Goal: Navigation & Orientation: Find specific page/section

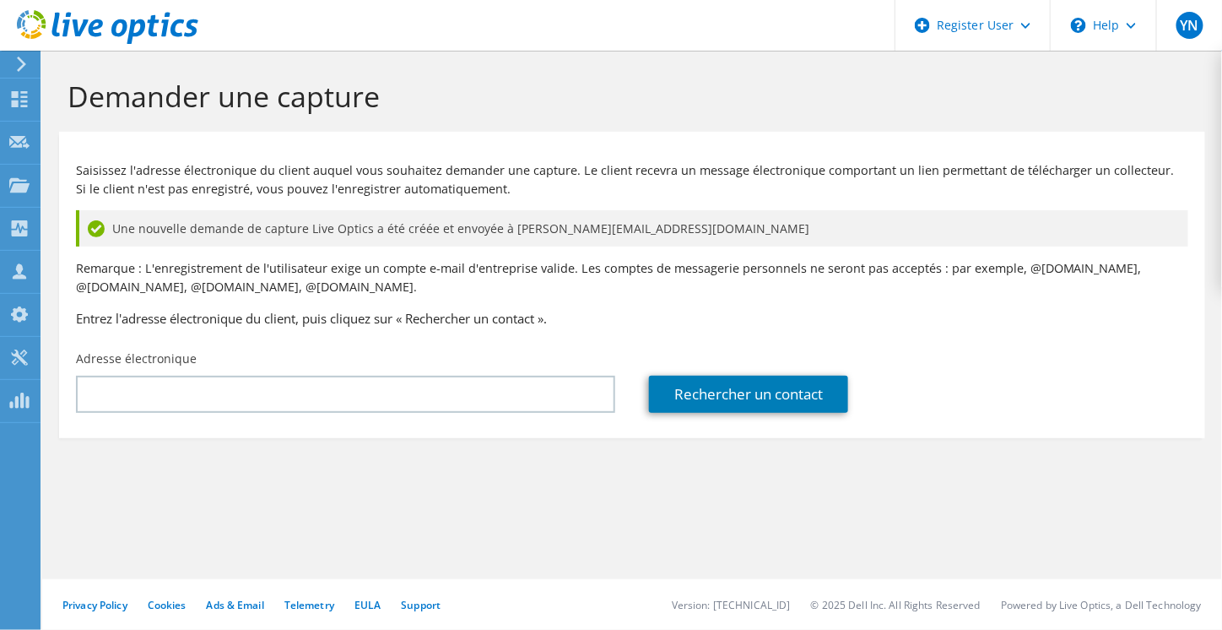
click at [21, 62] on use at bounding box center [21, 64] width 9 height 15
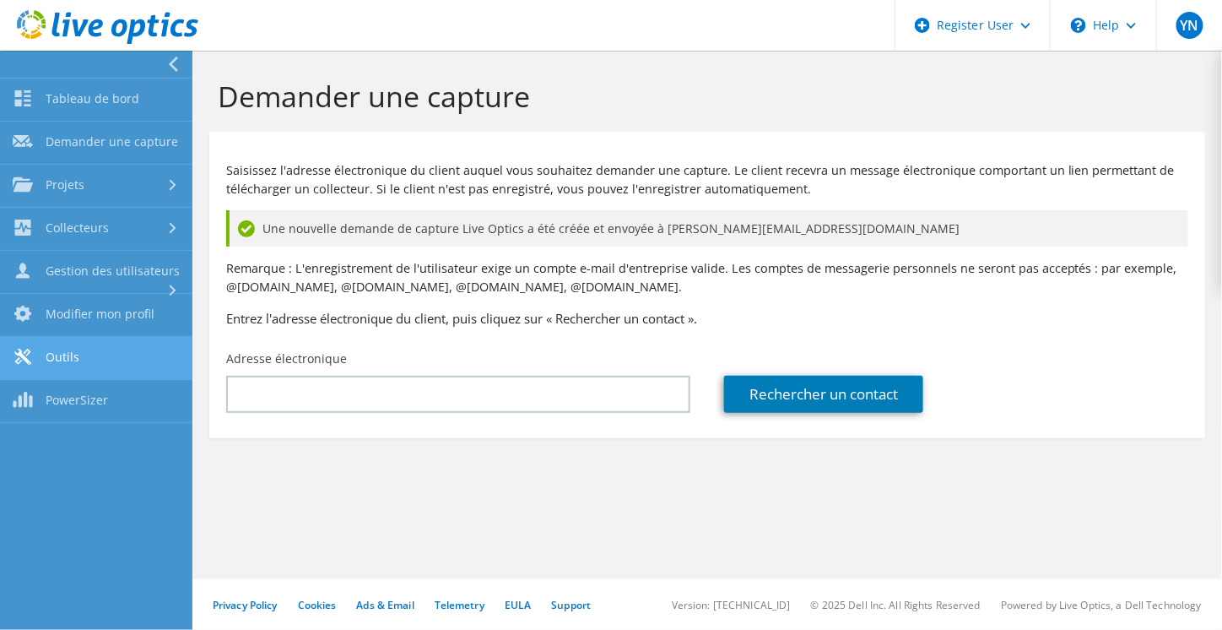
click at [84, 354] on link "Outils" at bounding box center [96, 358] width 192 height 43
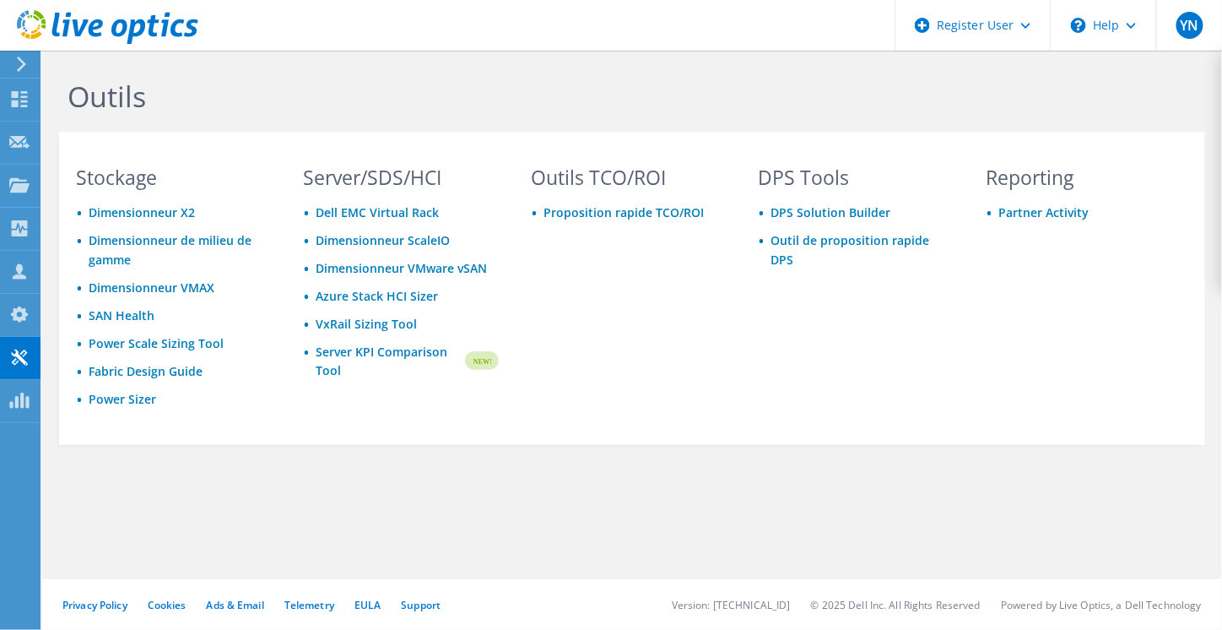
click at [557, 517] on div "Outils Stockage Dimensionneur X2 Dimensionneur de milieu de gamme Dimensionneur…" at bounding box center [632, 298] width 1180 height 495
click at [14, 317] on use at bounding box center [19, 314] width 17 height 16
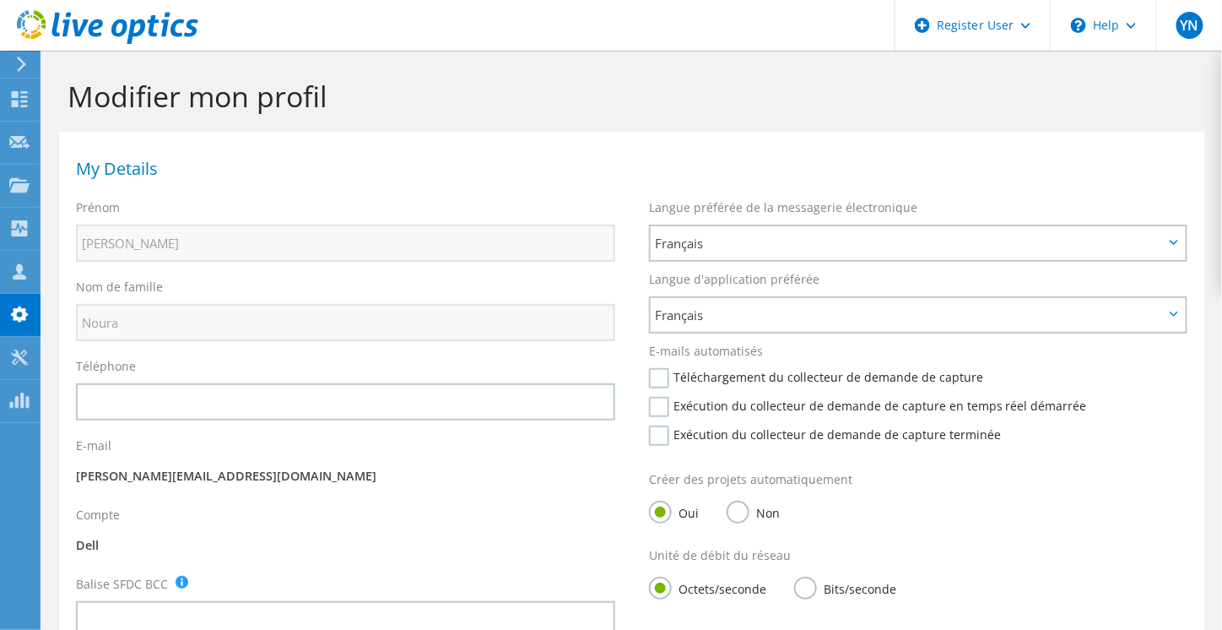
click at [17, 68] on icon at bounding box center [21, 64] width 13 height 15
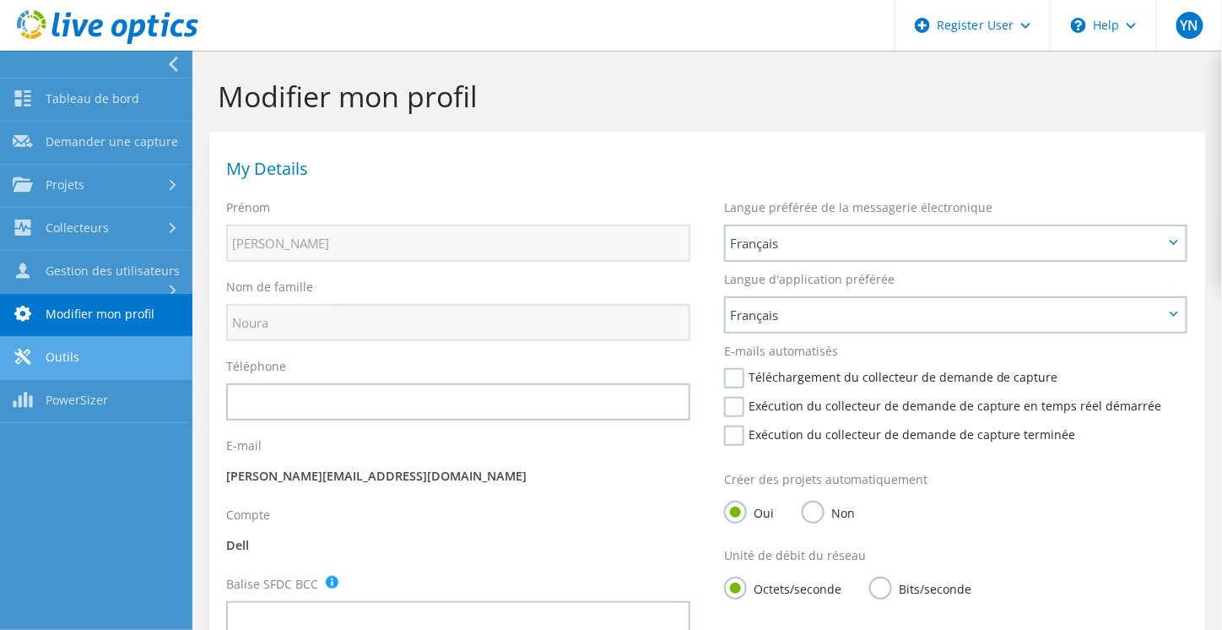
click at [94, 350] on link "Outils" at bounding box center [96, 358] width 192 height 43
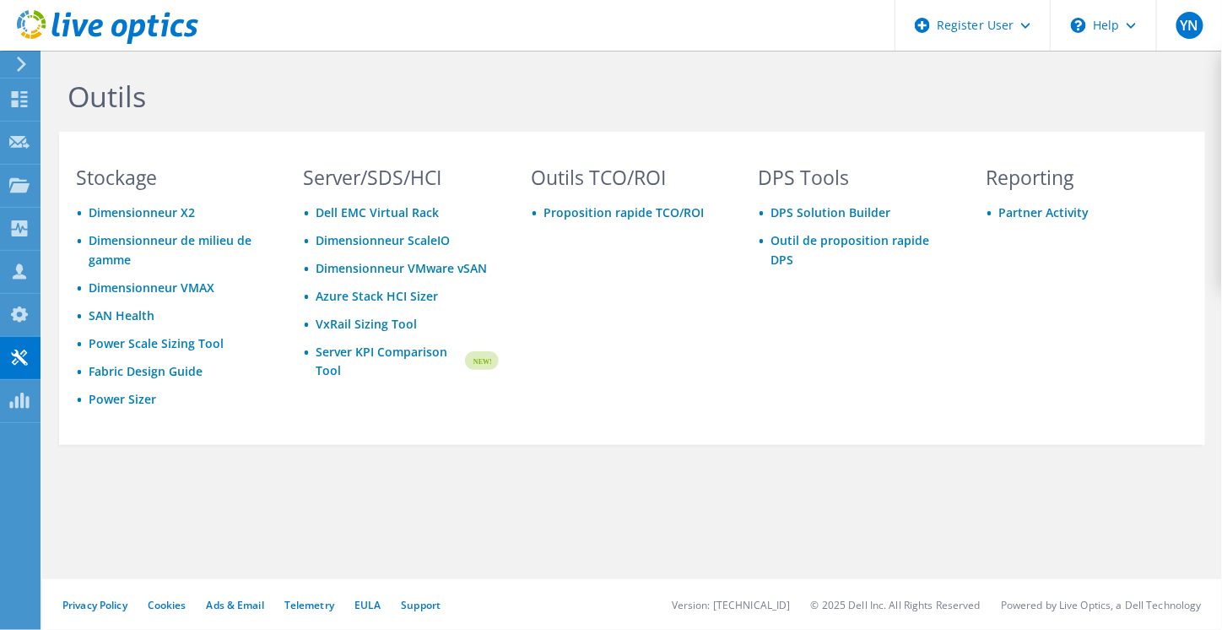
click at [694, 383] on div "Outils TCO/ROI Proposition rapide TCO/ROI" at bounding box center [629, 303] width 230 height 271
click at [1094, 30] on div "\n Help" at bounding box center [1103, 25] width 106 height 51
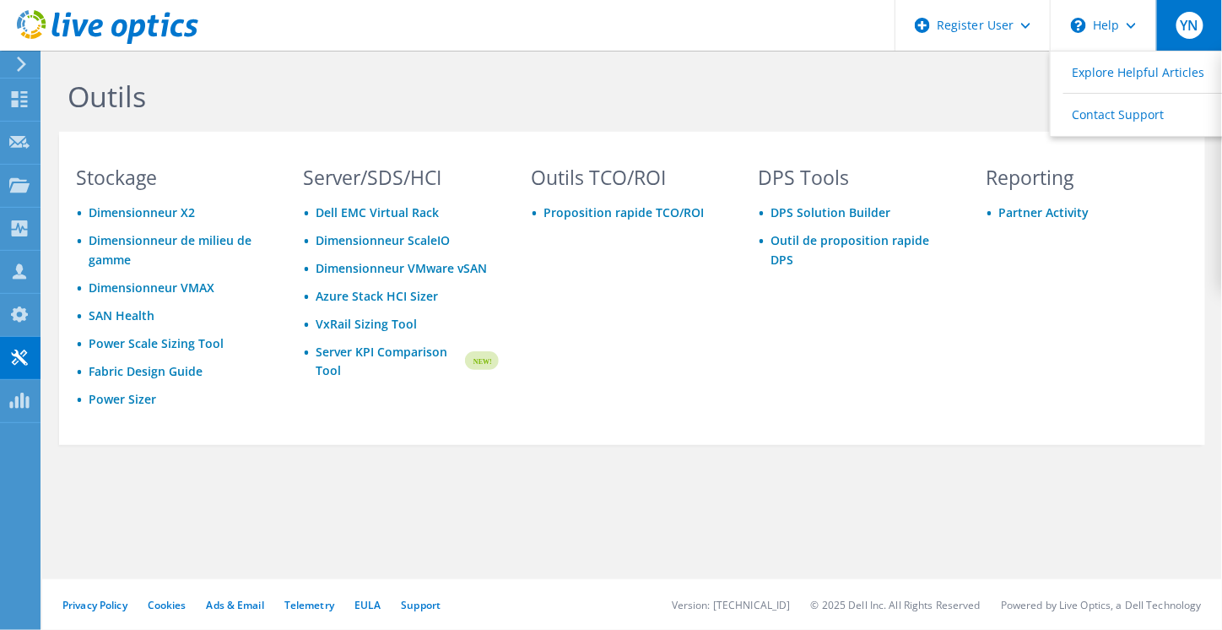
click at [1196, 30] on span "YN" at bounding box center [1190, 25] width 27 height 27
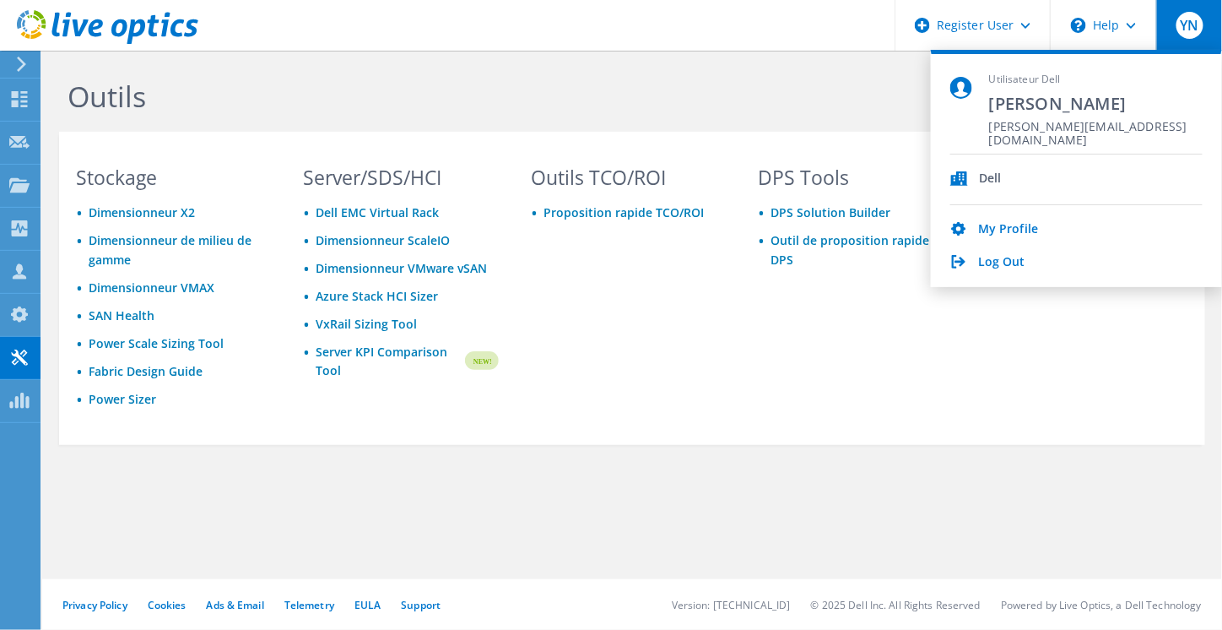
click at [886, 73] on div "Outils" at bounding box center [632, 91] width 1163 height 81
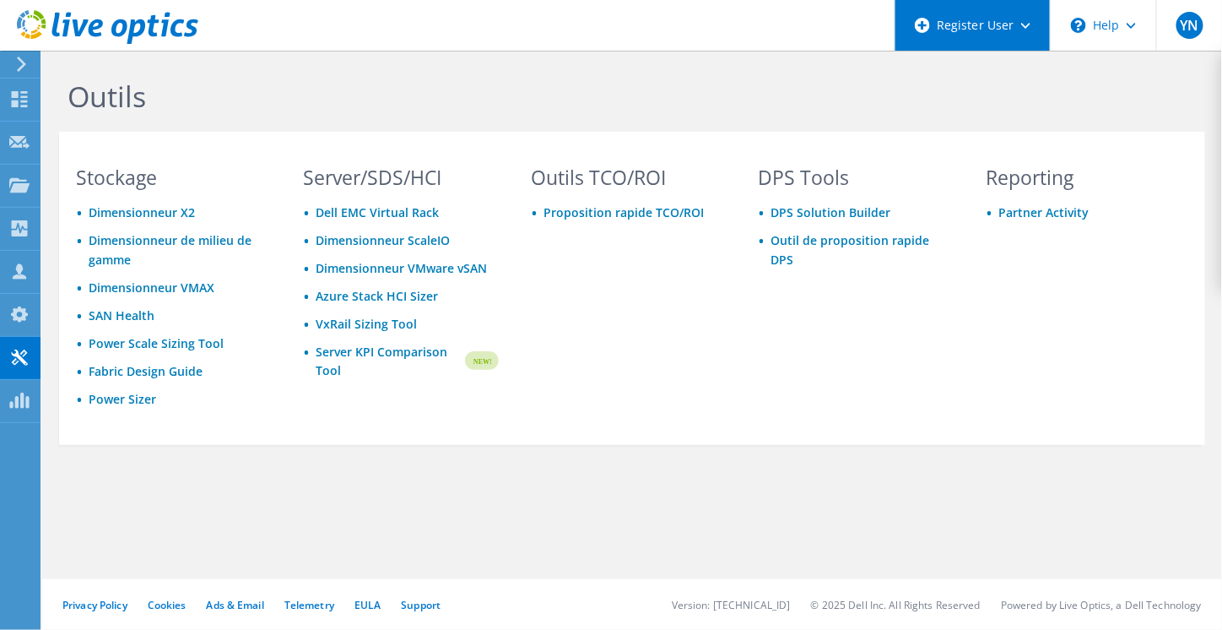
click at [1000, 41] on div "Register User" at bounding box center [972, 25] width 155 height 51
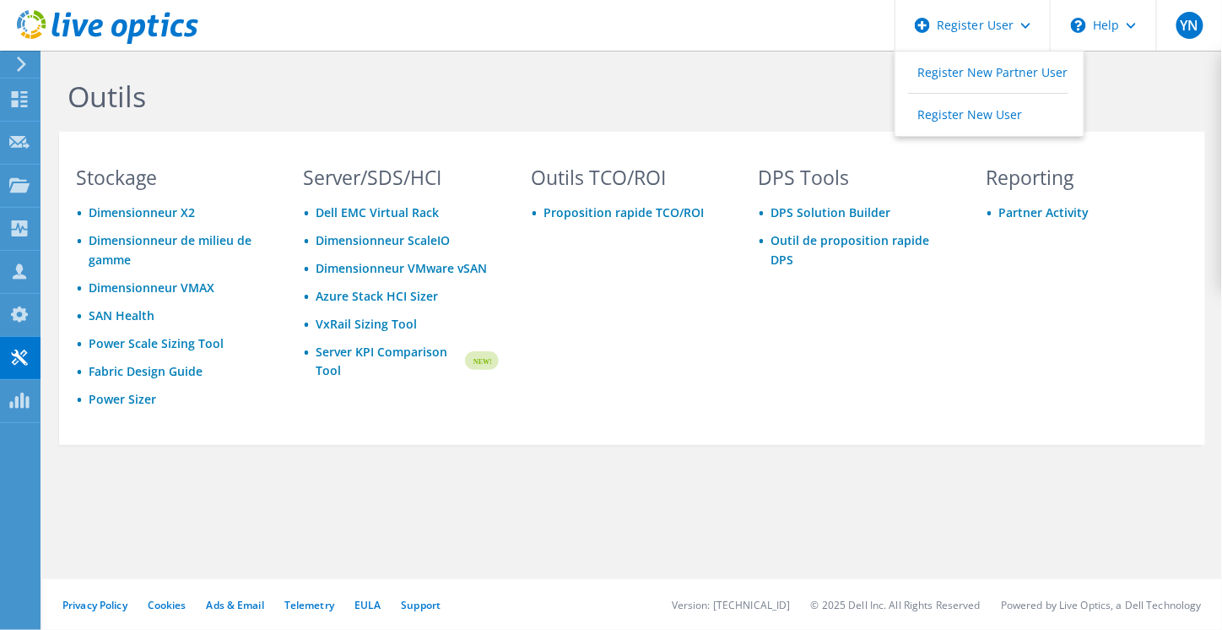
click at [766, 59] on div "Outils" at bounding box center [632, 91] width 1163 height 81
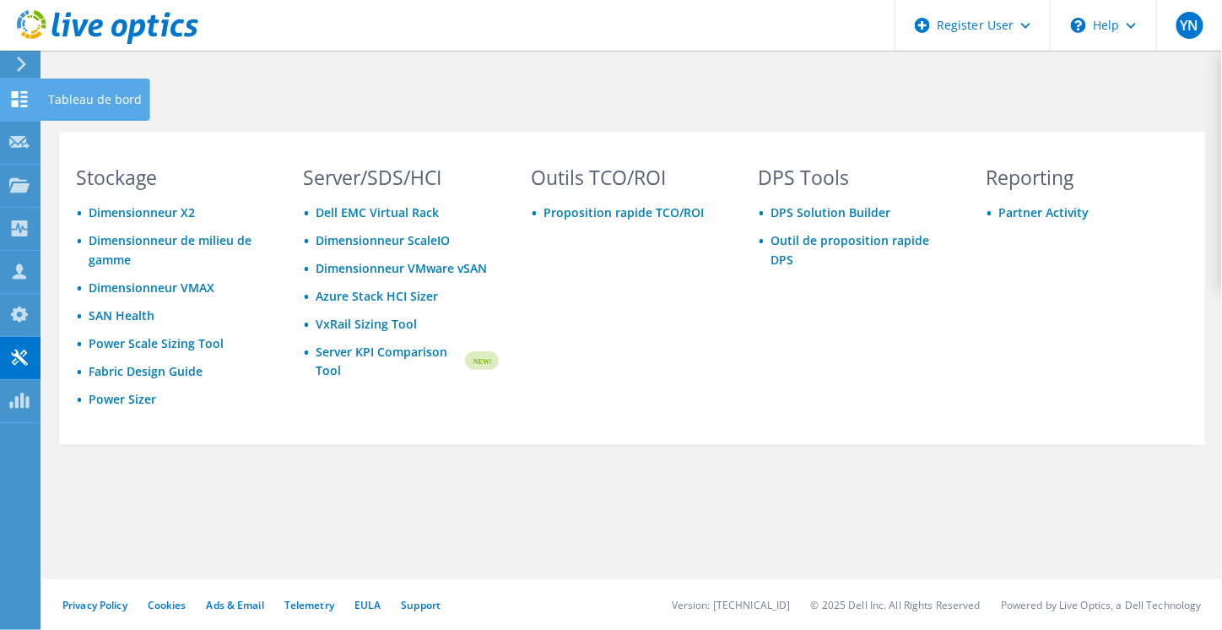
click at [11, 103] on icon at bounding box center [19, 99] width 20 height 16
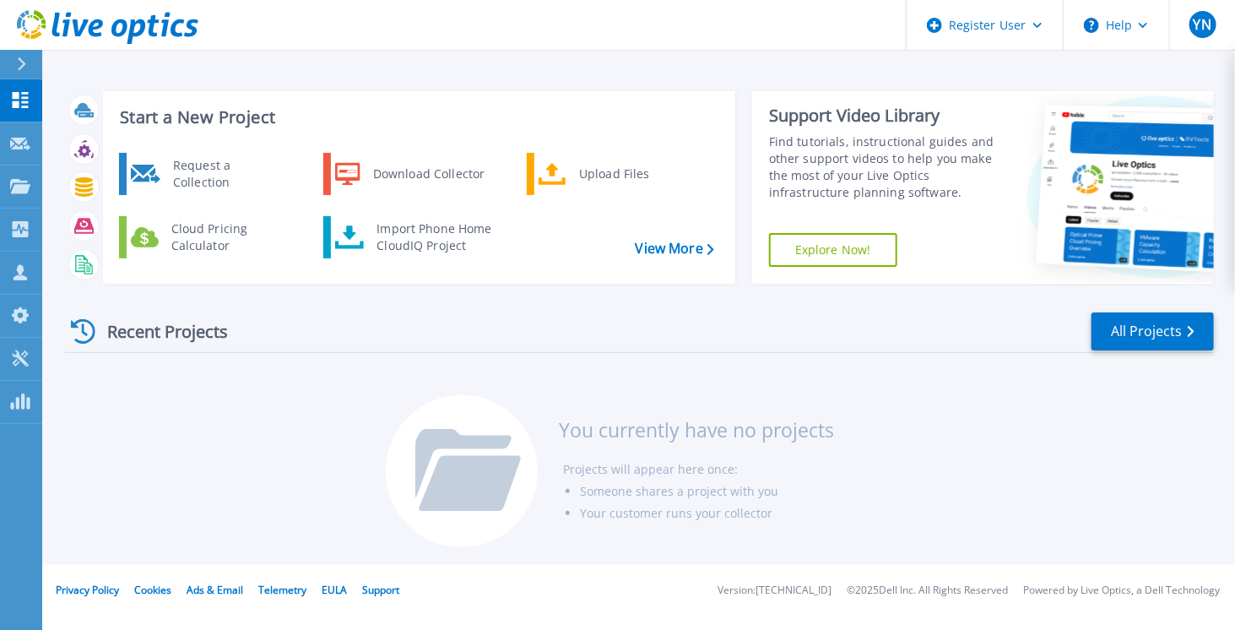
click at [24, 68] on icon at bounding box center [21, 64] width 9 height 14
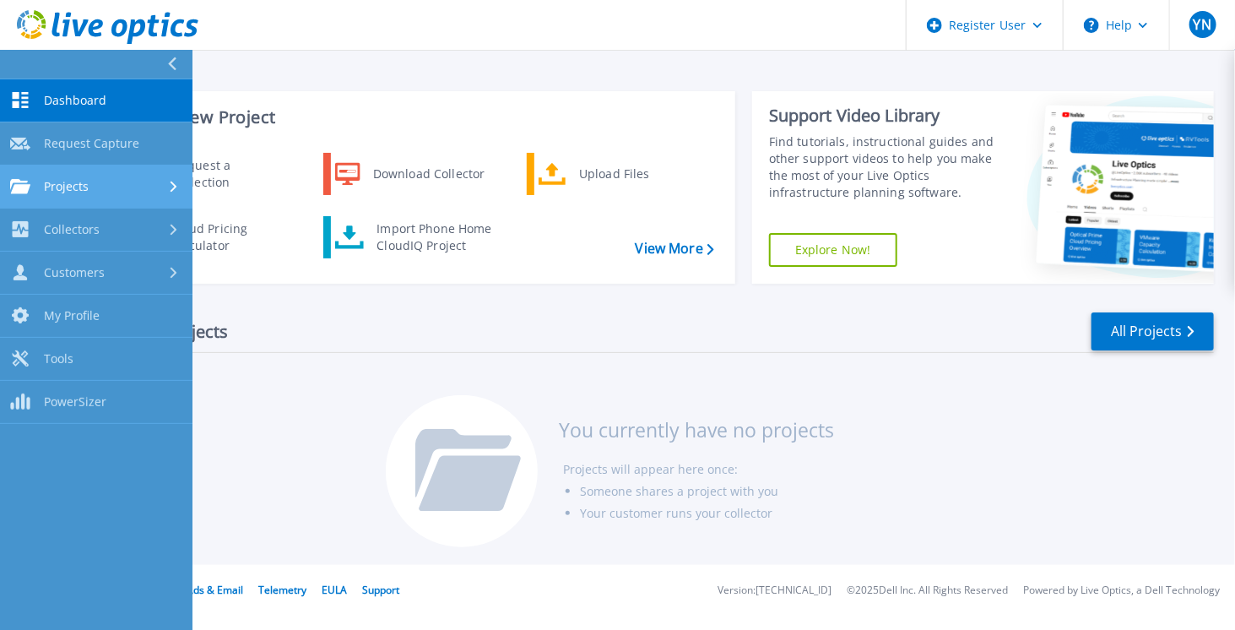
click at [104, 192] on div "Projects" at bounding box center [96, 186] width 172 height 15
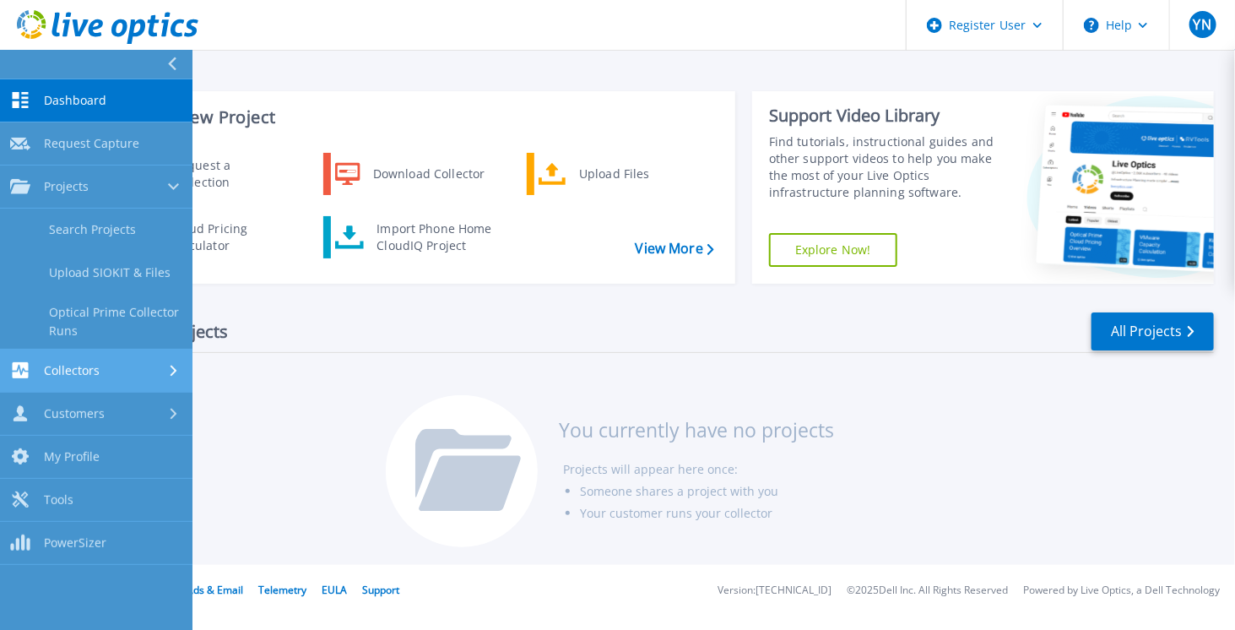
click at [113, 365] on div "Collectors" at bounding box center [96, 370] width 172 height 16
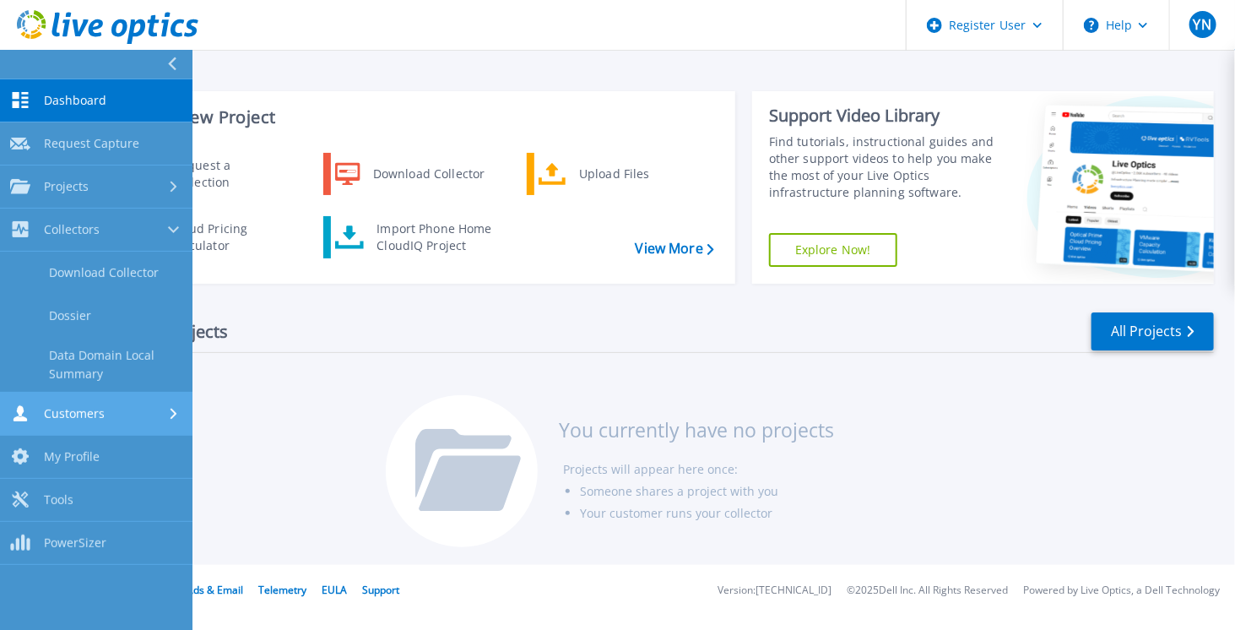
click at [129, 408] on div "Customers" at bounding box center [96, 413] width 172 height 16
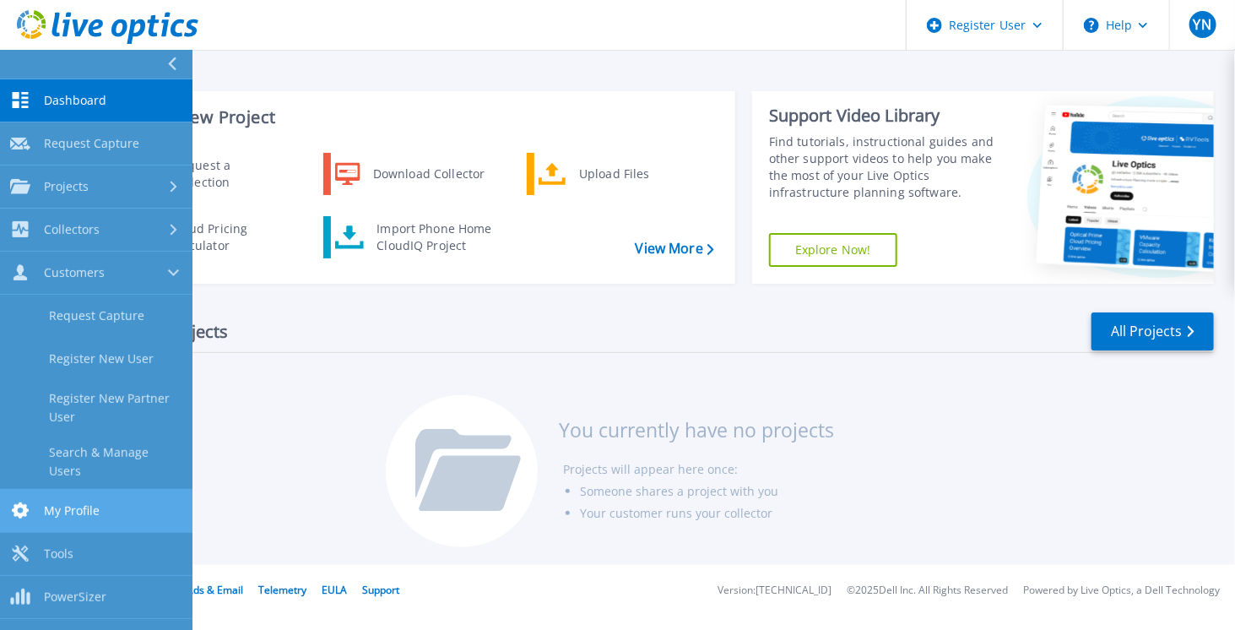
click at [116, 495] on link "My Profile My Profile" at bounding box center [96, 511] width 192 height 43
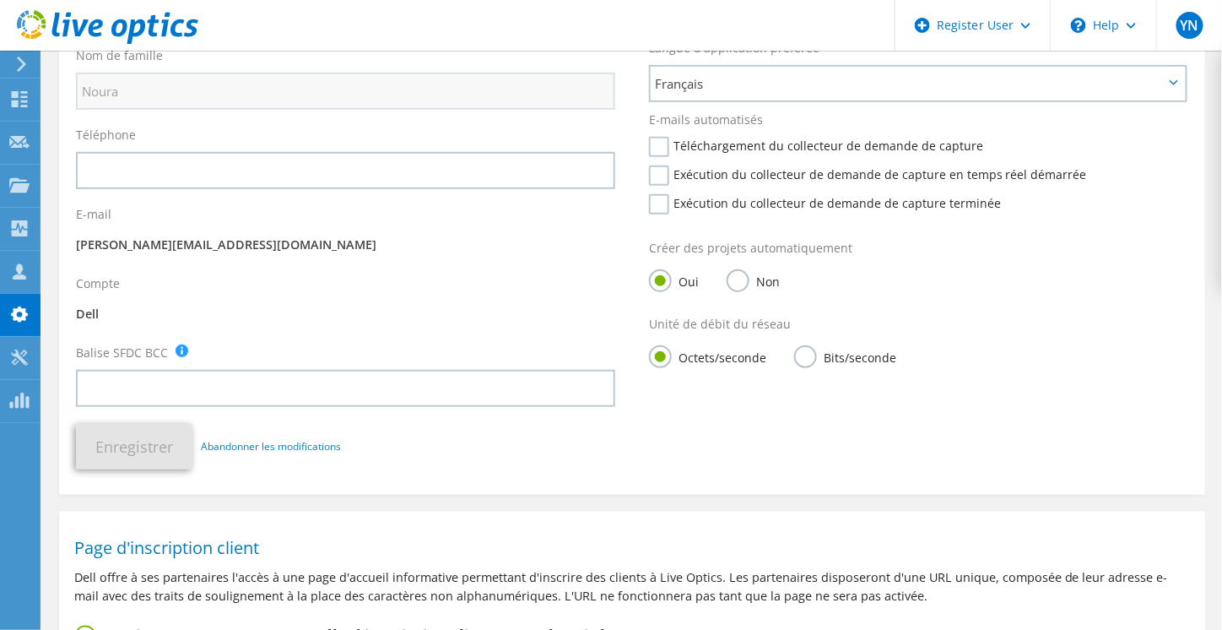
scroll to position [442, 0]
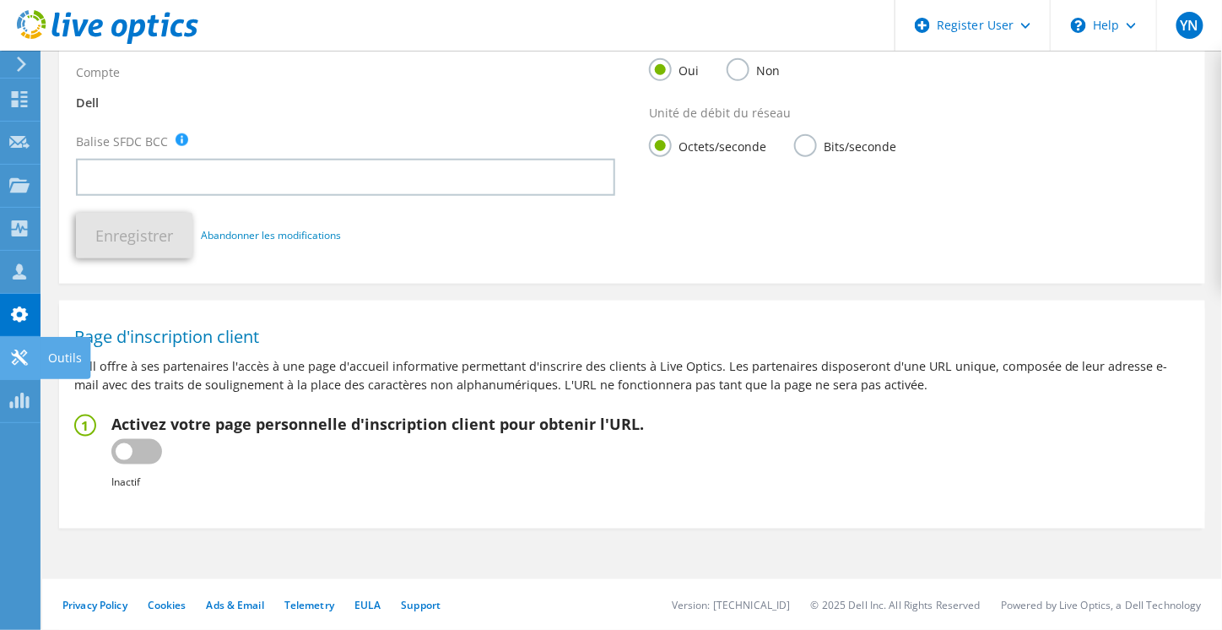
click at [28, 352] on icon at bounding box center [19, 357] width 20 height 16
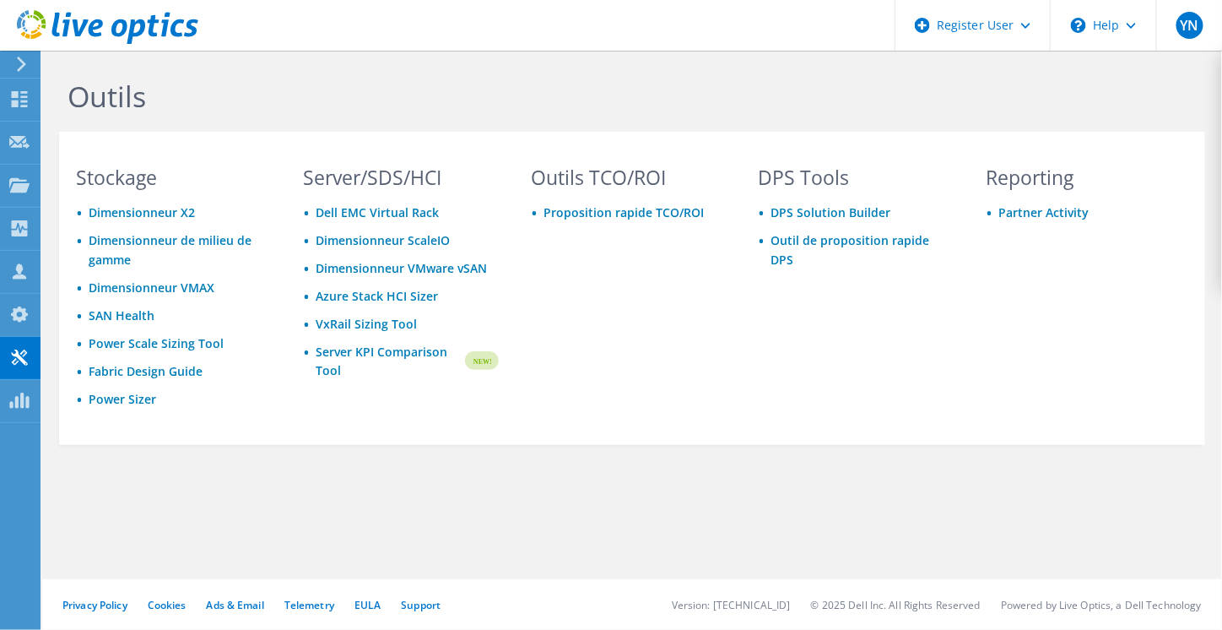
click at [766, 443] on div "Outils Stockage Dimensionneur X2 Dimensionneur de milieu de gamme Dimensionneur…" at bounding box center [632, 298] width 1180 height 495
click at [16, 322] on div at bounding box center [19, 316] width 20 height 19
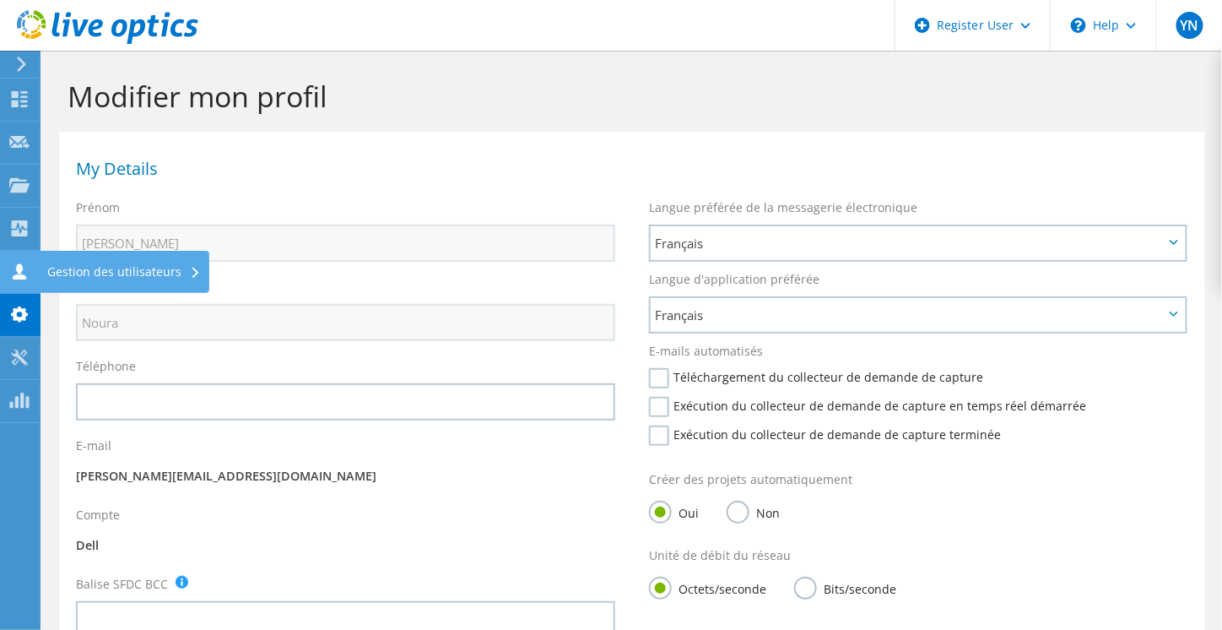
click at [22, 276] on use at bounding box center [20, 271] width 14 height 16
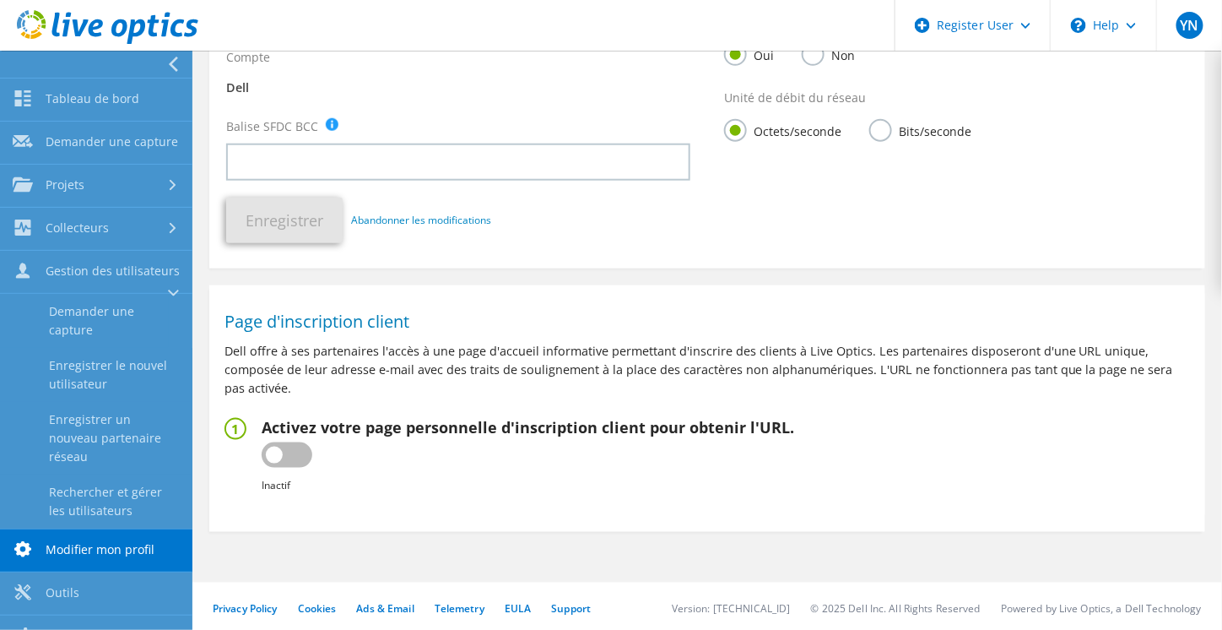
scroll to position [461, 0]
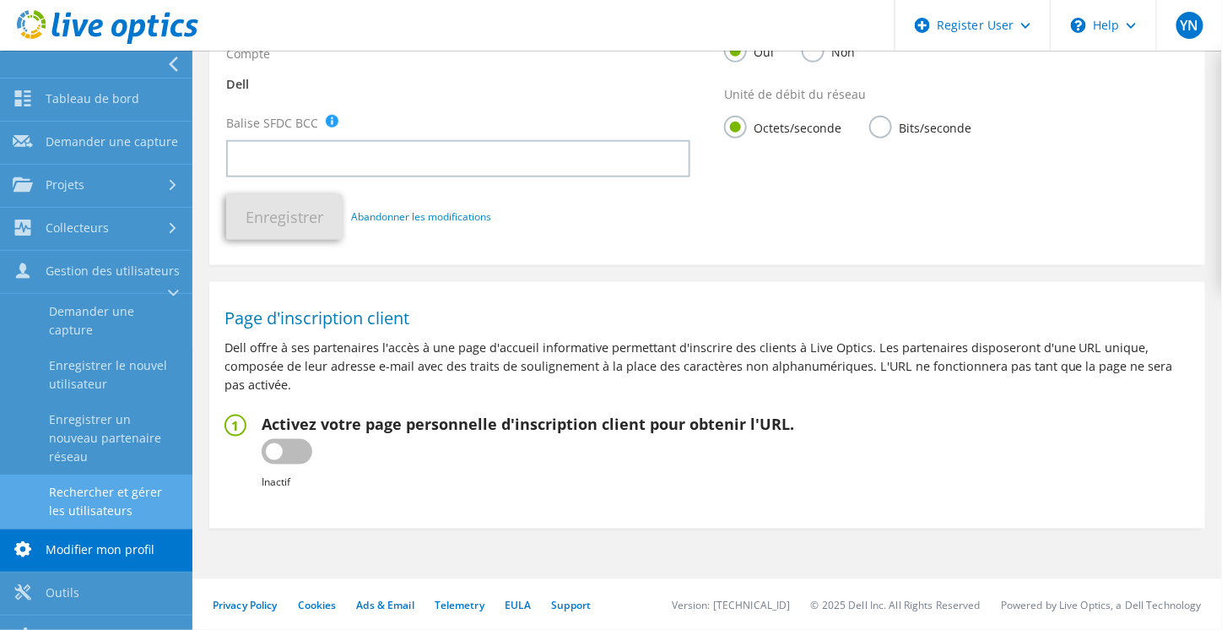
click at [118, 522] on link "Rechercher et gérer les utilisateurs" at bounding box center [96, 501] width 192 height 54
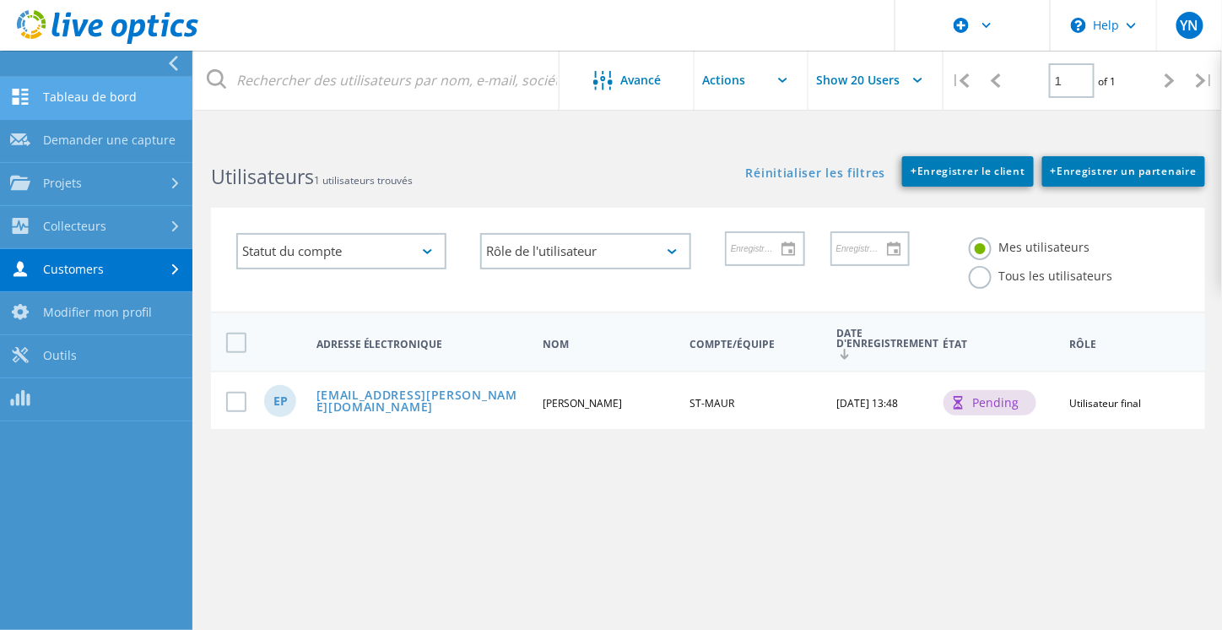
click at [51, 118] on link "Tableau de bord" at bounding box center [96, 98] width 192 height 43
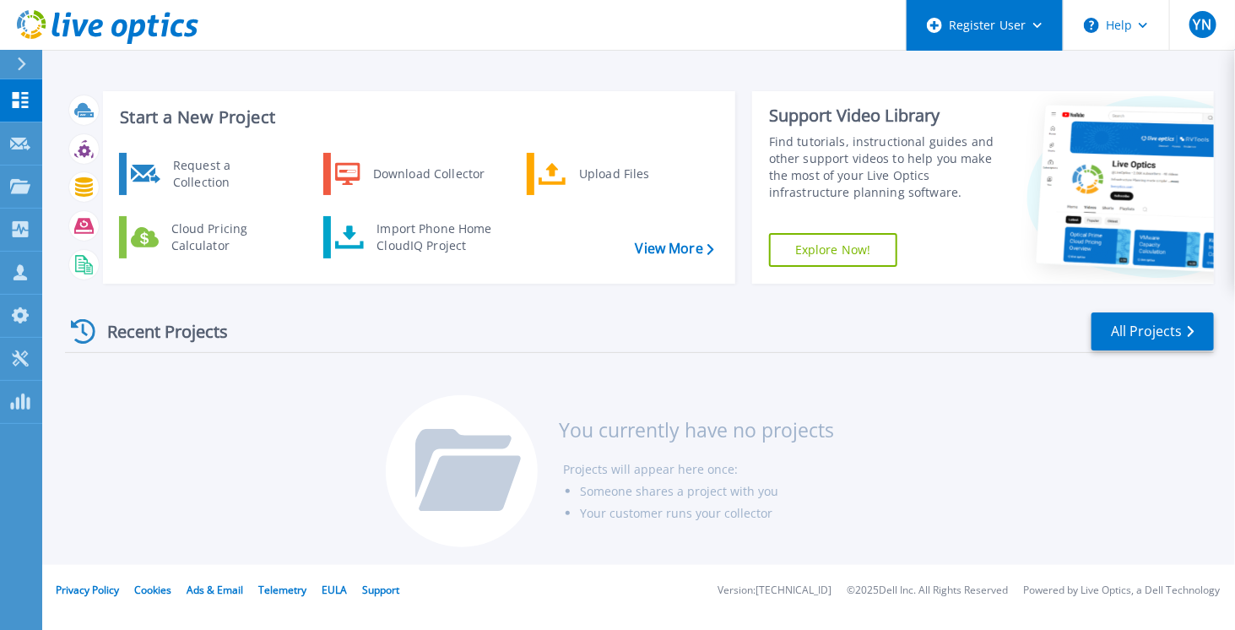
click at [1045, 17] on div "Register User" at bounding box center [984, 25] width 156 height 51
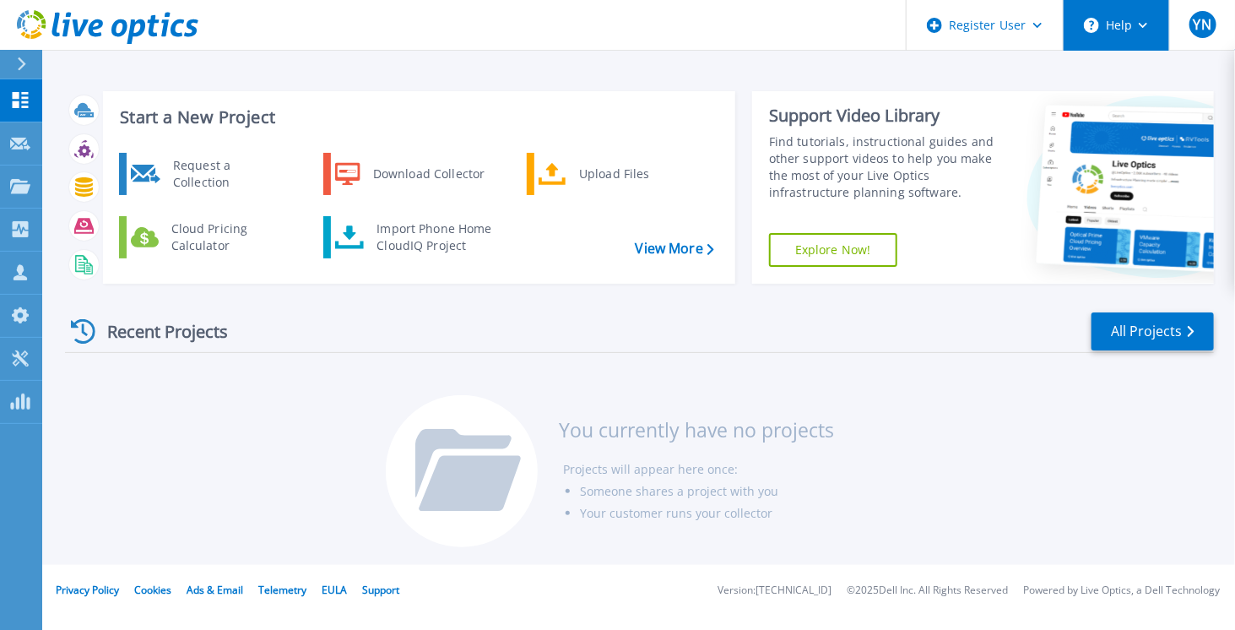
click at [1123, 26] on button "Help" at bounding box center [1116, 25] width 106 height 51
